Goal: Task Accomplishment & Management: Manage account settings

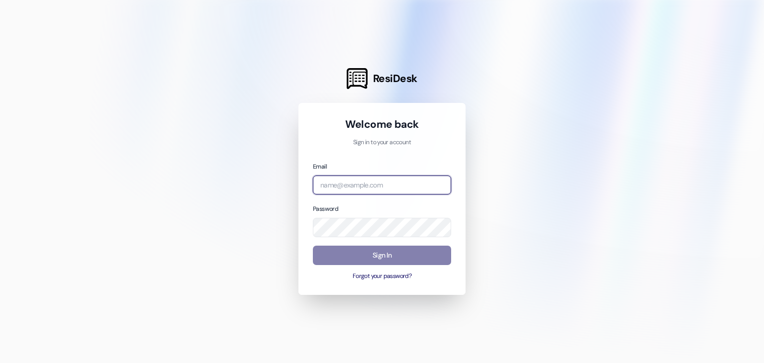
click at [360, 188] on input "email" at bounding box center [382, 185] width 138 height 19
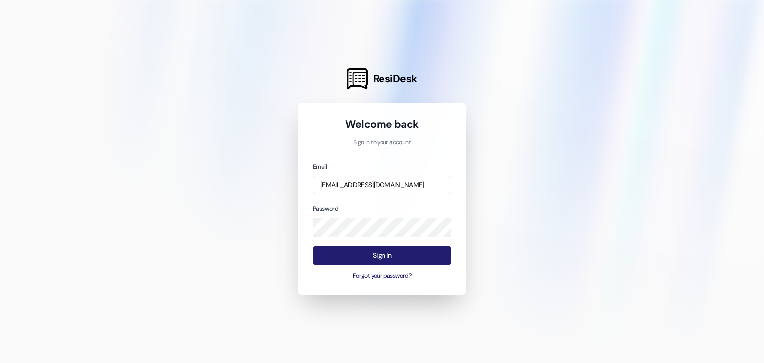
click at [356, 254] on button "Sign In" at bounding box center [382, 255] width 138 height 19
click at [363, 255] on button "Sign In" at bounding box center [382, 255] width 138 height 19
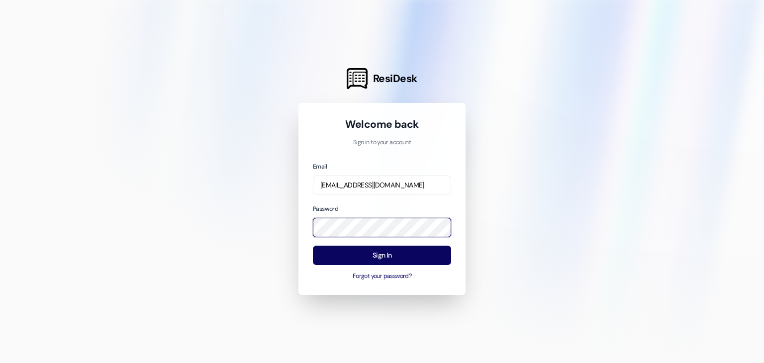
click at [311, 227] on div "Welcome back Sign in to your account Email [EMAIL_ADDRESS][DOMAIN_NAME] Passwor…" at bounding box center [381, 199] width 167 height 192
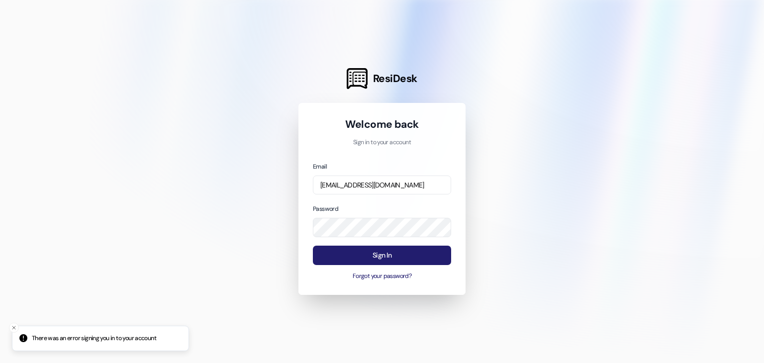
click at [336, 249] on button "Sign In" at bounding box center [382, 255] width 138 height 19
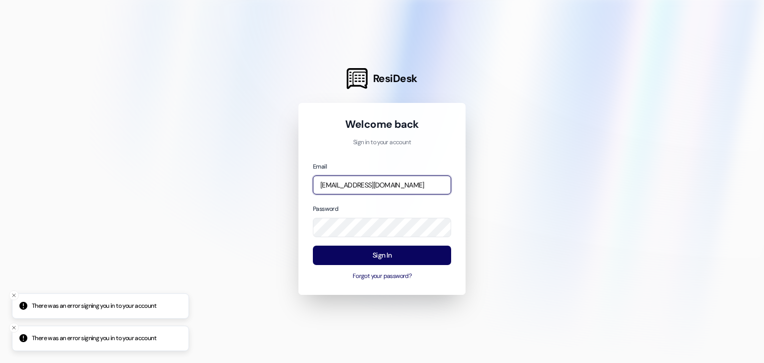
drag, startPoint x: 410, startPoint y: 187, endPoint x: 289, endPoint y: 188, distance: 120.9
click at [289, 188] on div "ResiDesk Welcome back Sign in to your account Email [EMAIL_ADDRESS][DOMAIN_NAME…" at bounding box center [382, 181] width 764 height 363
paste input "the"
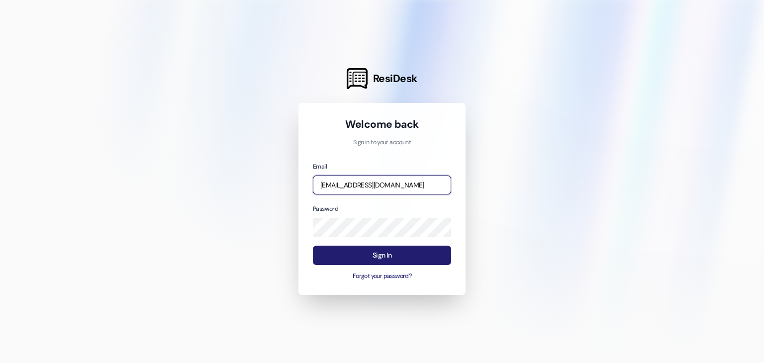
type input "[EMAIL_ADDRESS][DOMAIN_NAME]"
click at [380, 254] on button "Sign In" at bounding box center [382, 255] width 138 height 19
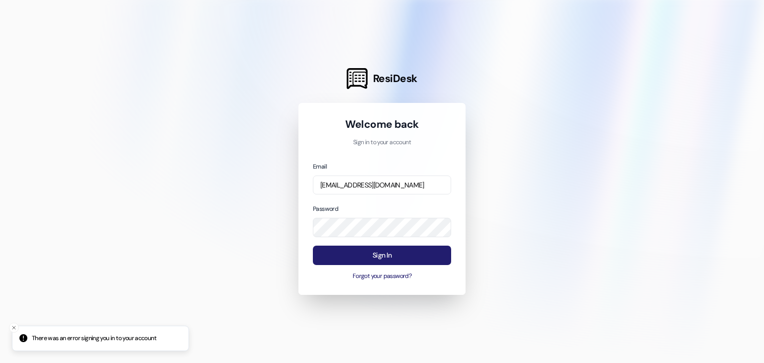
click at [387, 251] on button "Sign In" at bounding box center [382, 255] width 138 height 19
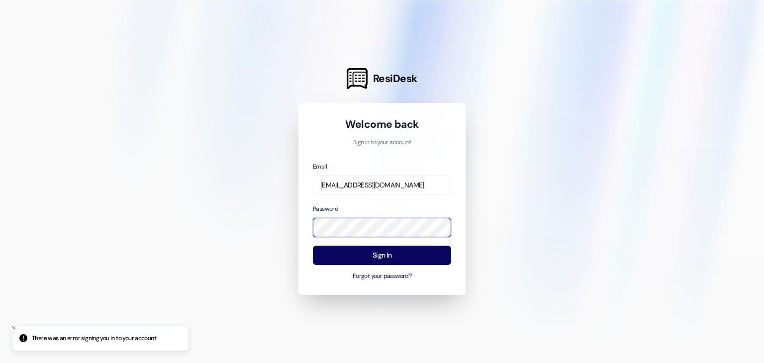
click at [292, 227] on div "ResiDesk Welcome back Sign in to your account Email [EMAIL_ADDRESS][DOMAIN_NAME…" at bounding box center [382, 181] width 764 height 363
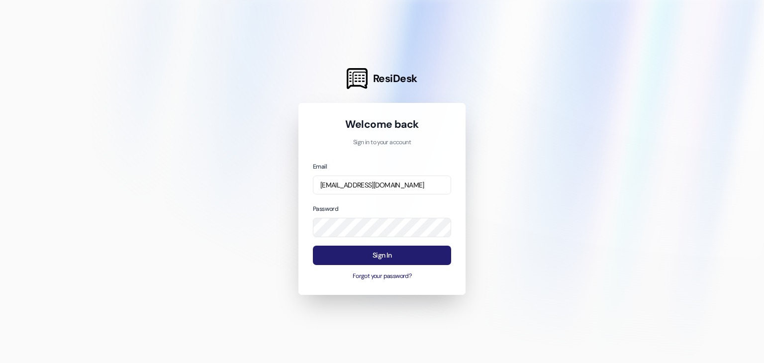
click at [342, 255] on button "Sign In" at bounding box center [382, 255] width 138 height 19
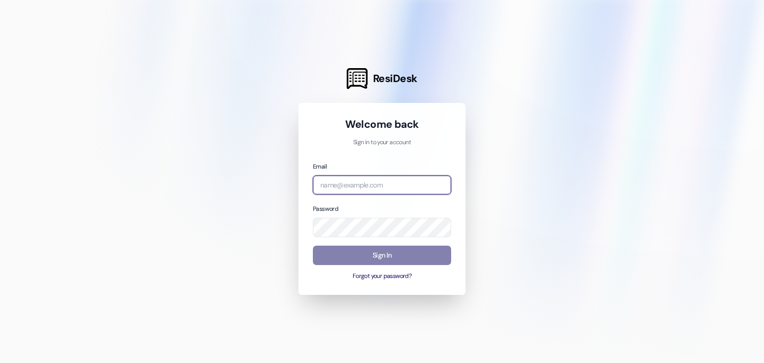
click at [384, 183] on input "email" at bounding box center [382, 185] width 138 height 19
type input "[EMAIL_ADDRESS][DOMAIN_NAME]"
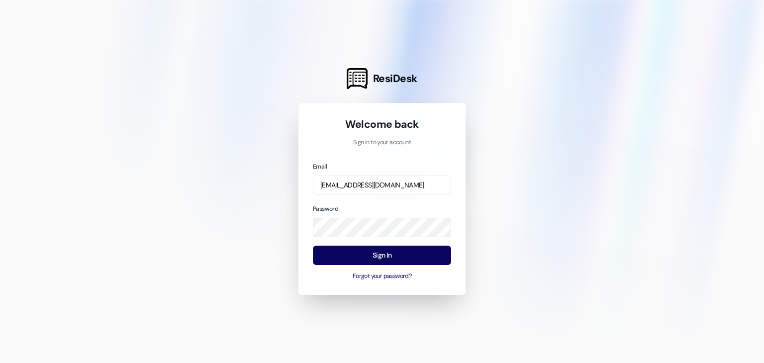
click at [324, 285] on div "Welcome back Sign in to your account Email [EMAIL_ADDRESS][DOMAIN_NAME] Passwor…" at bounding box center [381, 199] width 167 height 192
click at [360, 253] on button "Sign In" at bounding box center [382, 255] width 138 height 19
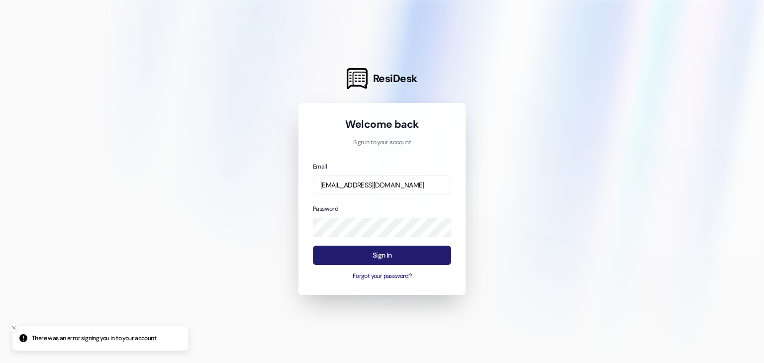
click at [362, 256] on button "Sign In" at bounding box center [382, 255] width 138 height 19
